Goal: Download file/media

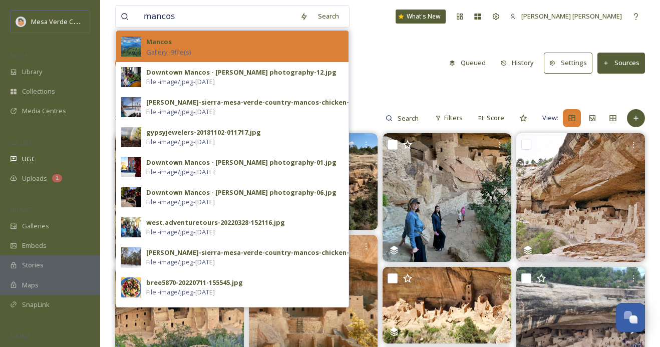
type input "mancos"
click at [222, 47] on div "Mancos Gallery - 9 file(s)" at bounding box center [244, 47] width 197 height 22
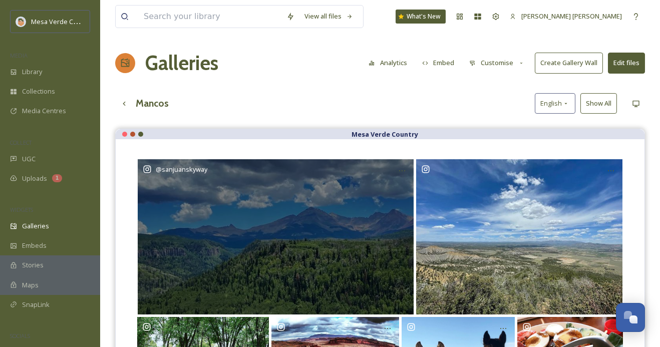
scroll to position [83, 0]
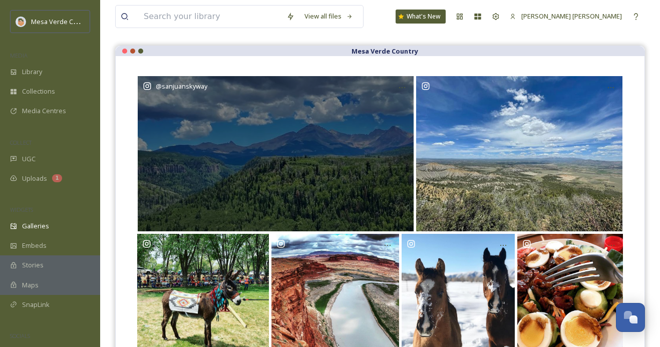
click at [366, 187] on div "@ sanjuanskyway" at bounding box center [276, 153] width 276 height 155
click at [401, 90] on icon at bounding box center [402, 88] width 8 height 8
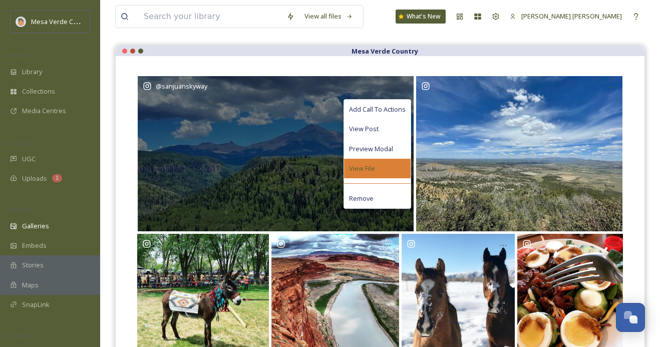
click at [373, 169] on span "View File" at bounding box center [362, 169] width 26 height 10
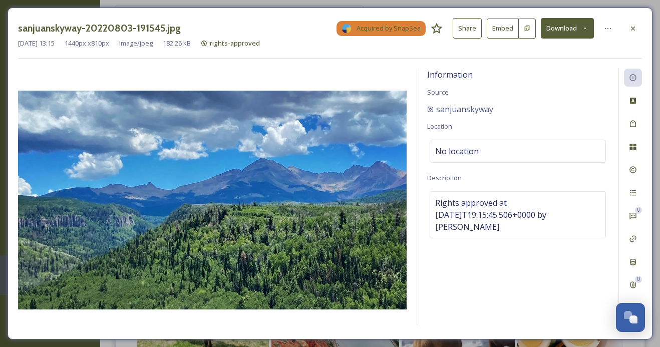
click at [560, 30] on button "Download" at bounding box center [567, 28] width 53 height 21
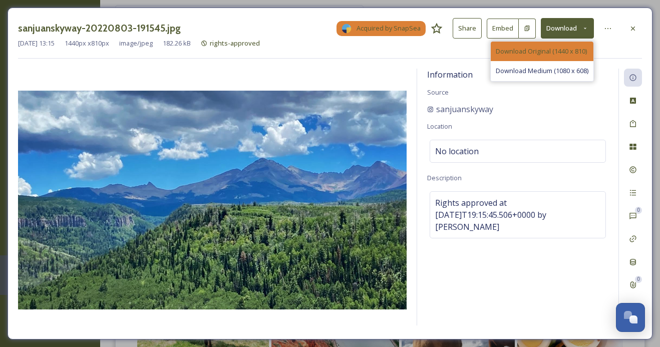
click at [557, 49] on span "Download Original (1440 x 810)" at bounding box center [541, 52] width 91 height 10
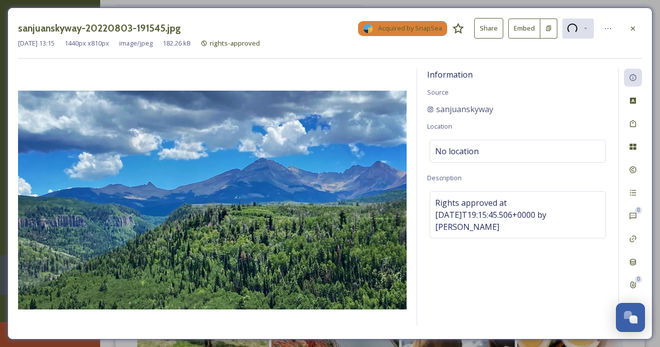
click at [587, 28] on icon at bounding box center [586, 28] width 7 height 7
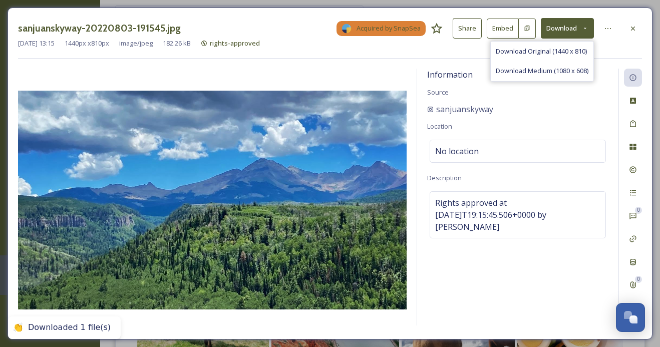
click at [579, 110] on div "sanjuanskyway" at bounding box center [517, 109] width 181 height 12
click at [578, 22] on button "Download" at bounding box center [567, 28] width 53 height 21
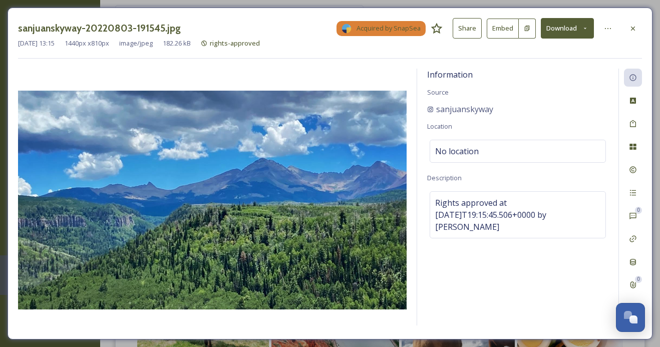
click at [552, 110] on div "sanjuanskyway" at bounding box center [517, 109] width 181 height 12
